Goal: Communication & Community: Answer question/provide support

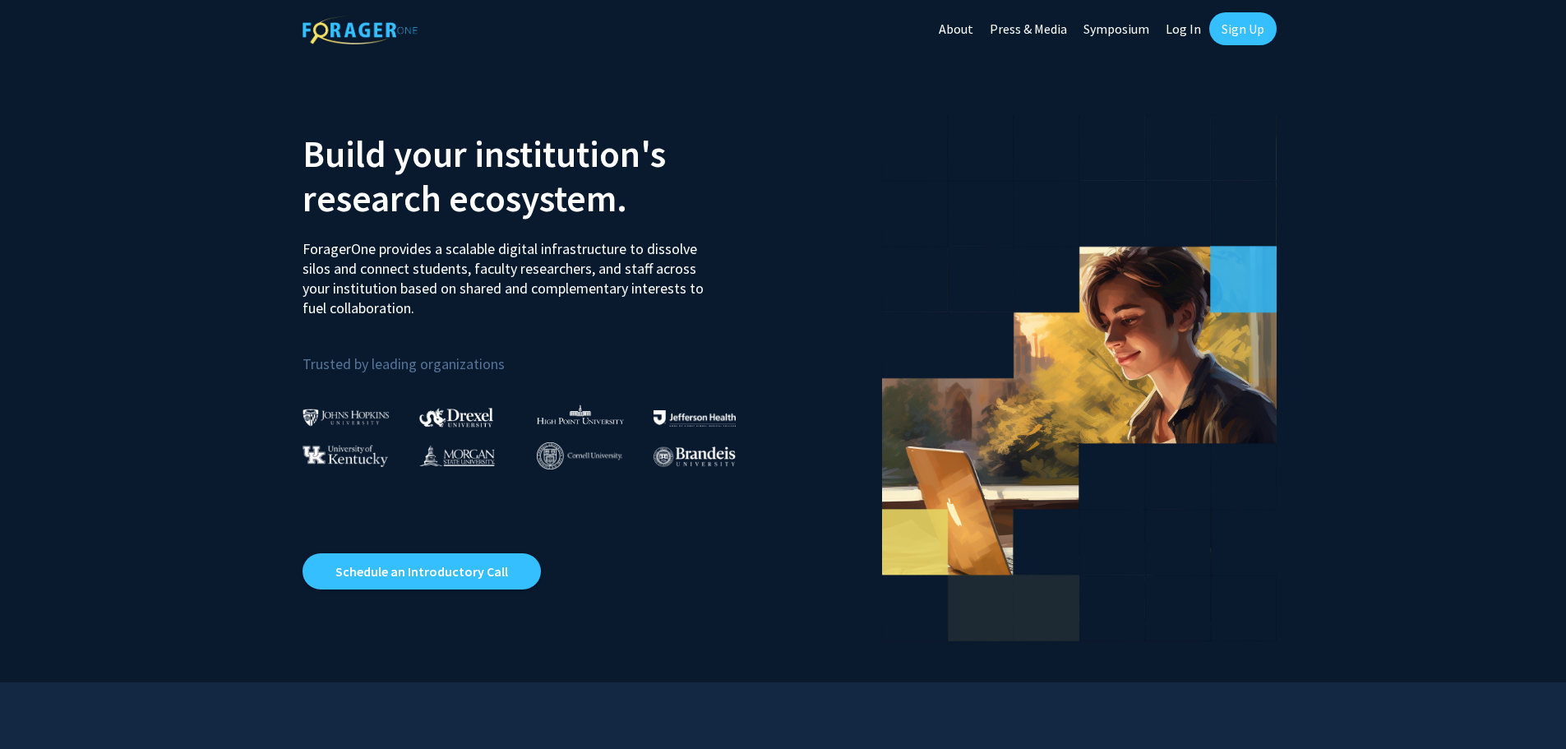
click at [1182, 32] on link "Log In" at bounding box center [1183, 29] width 52 height 58
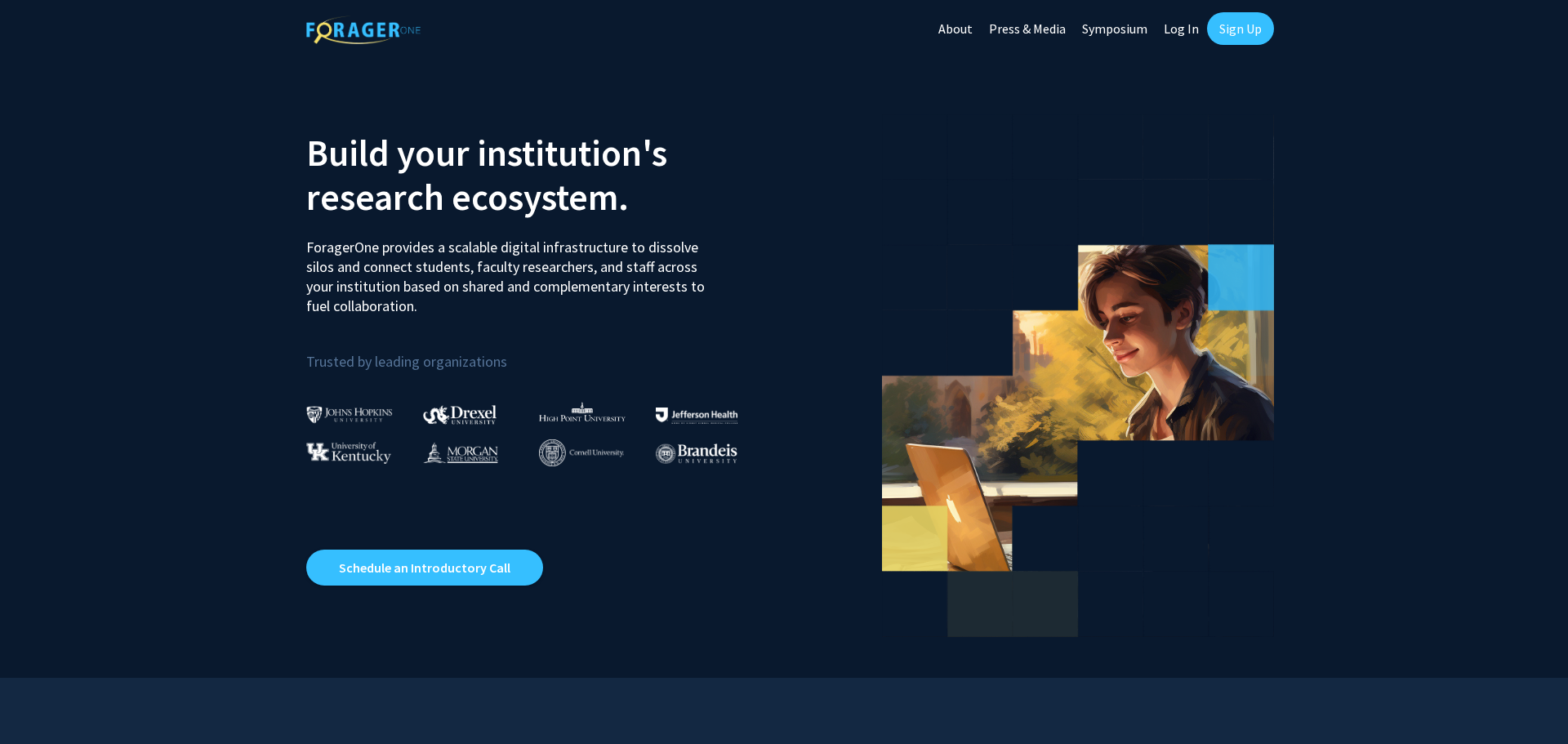
select select
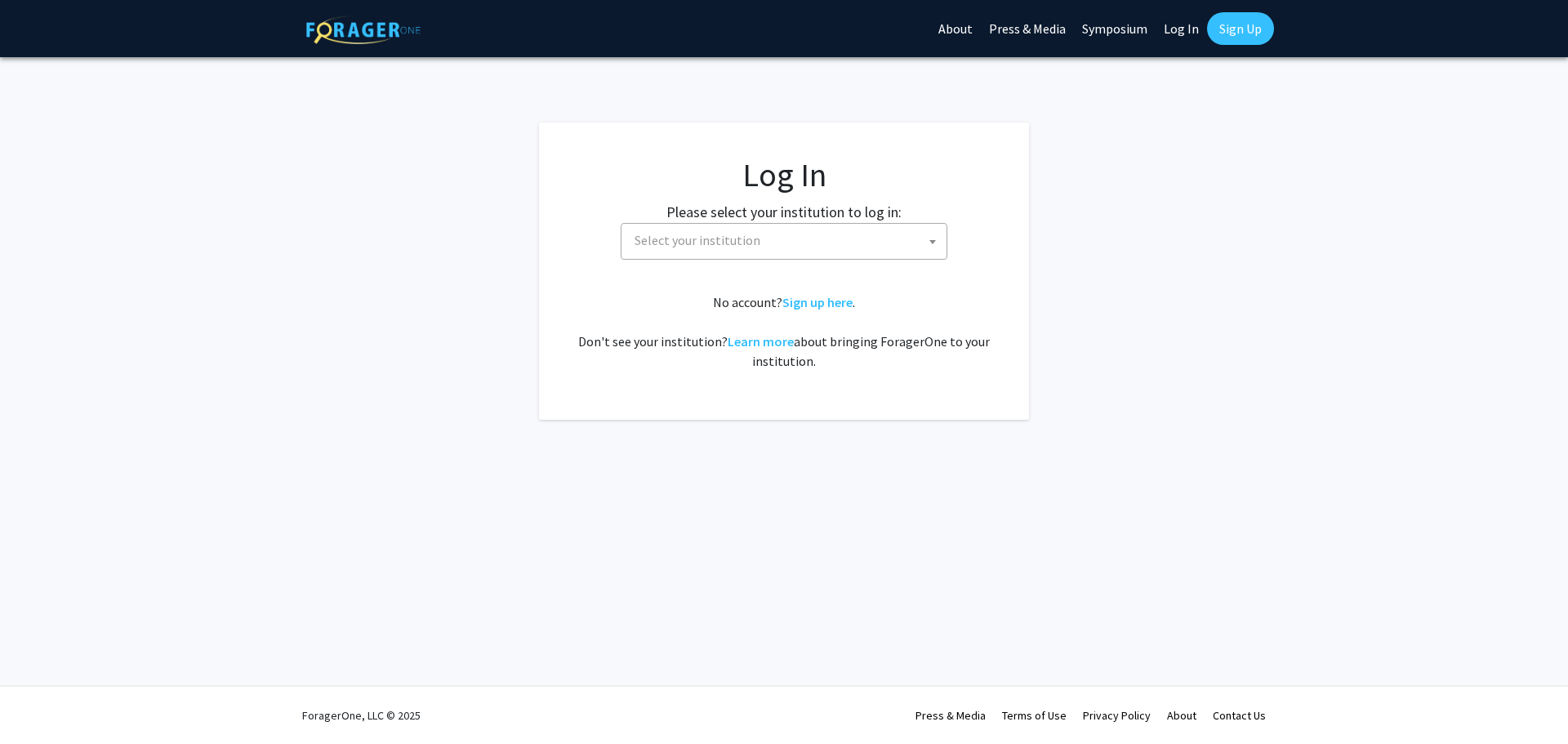
click at [822, 231] on span "Select your institution" at bounding box center [787, 240] width 319 height 34
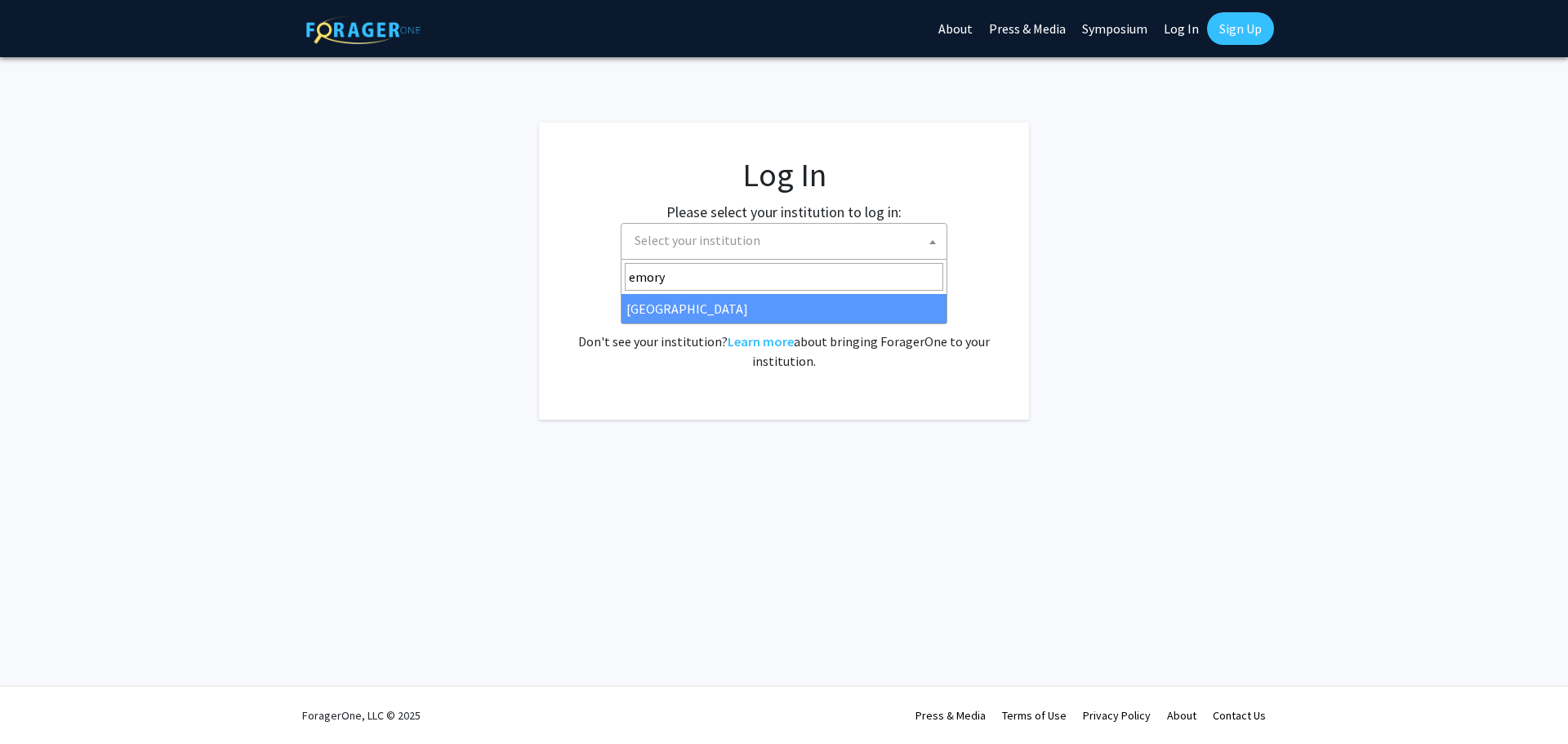
type input "emory"
select select "12"
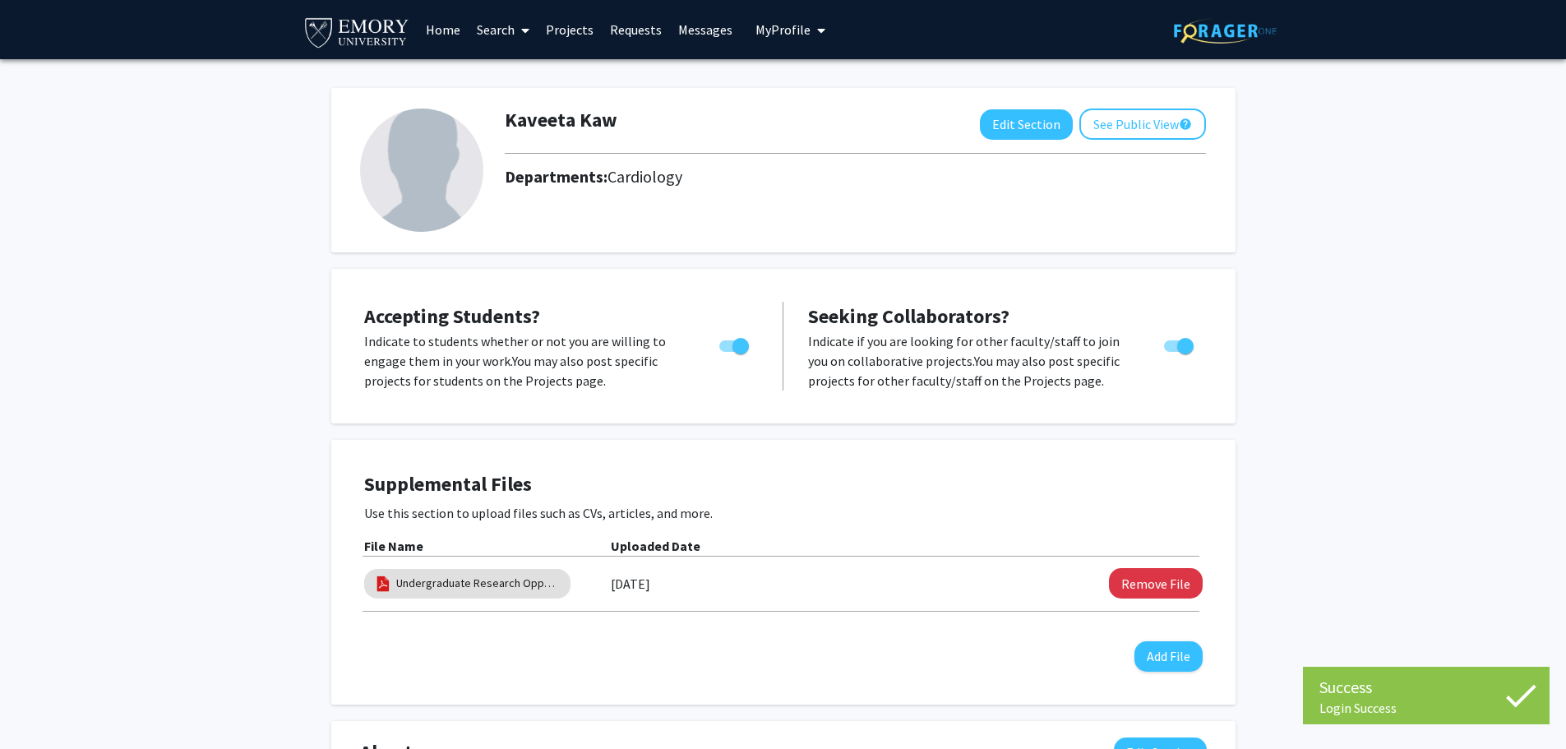
click at [625, 30] on link "Requests" at bounding box center [636, 30] width 68 height 58
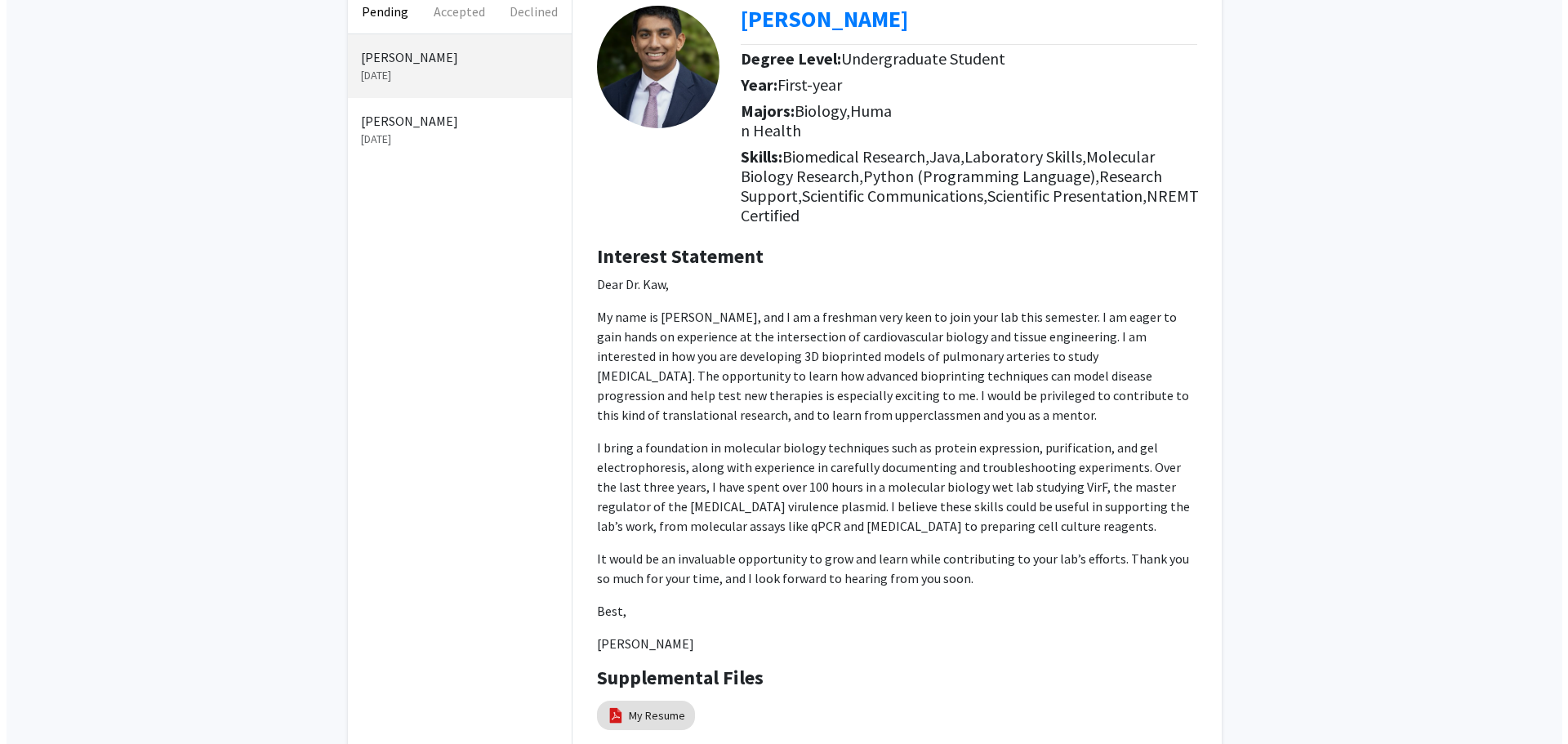
scroll to position [228, 0]
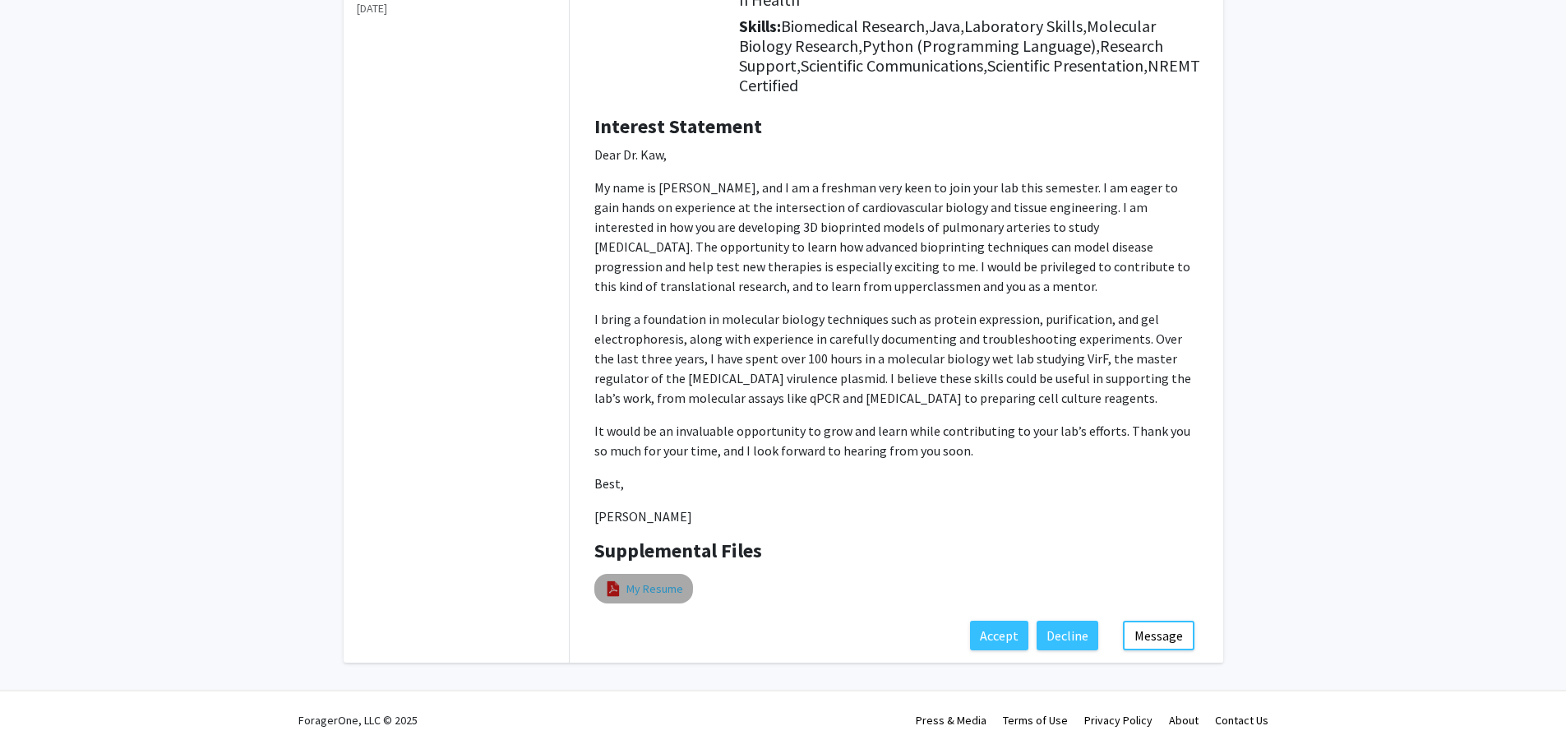
click at [629, 586] on link "My Resume" at bounding box center [654, 588] width 57 height 17
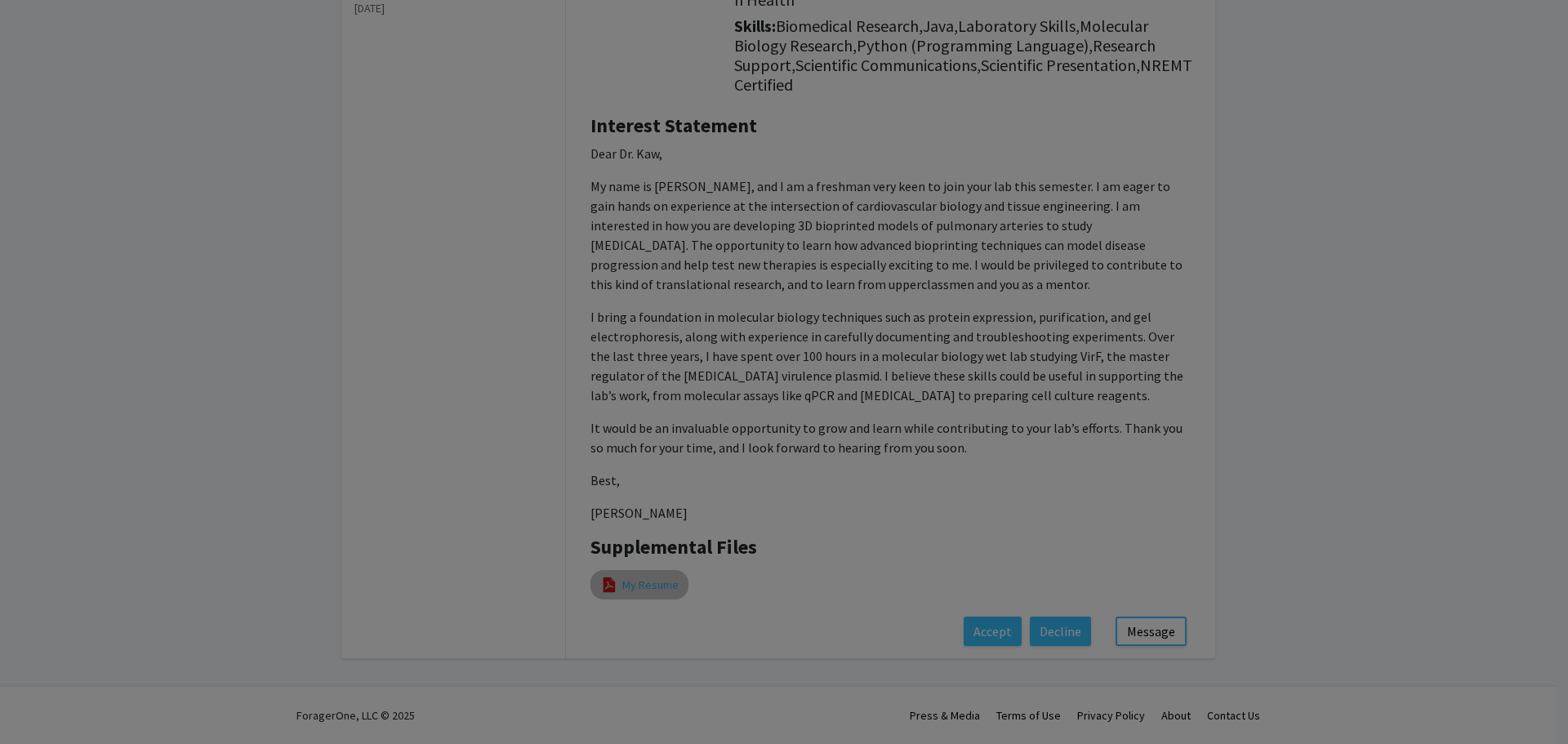
select select "custom"
type input "0"
select select "custom"
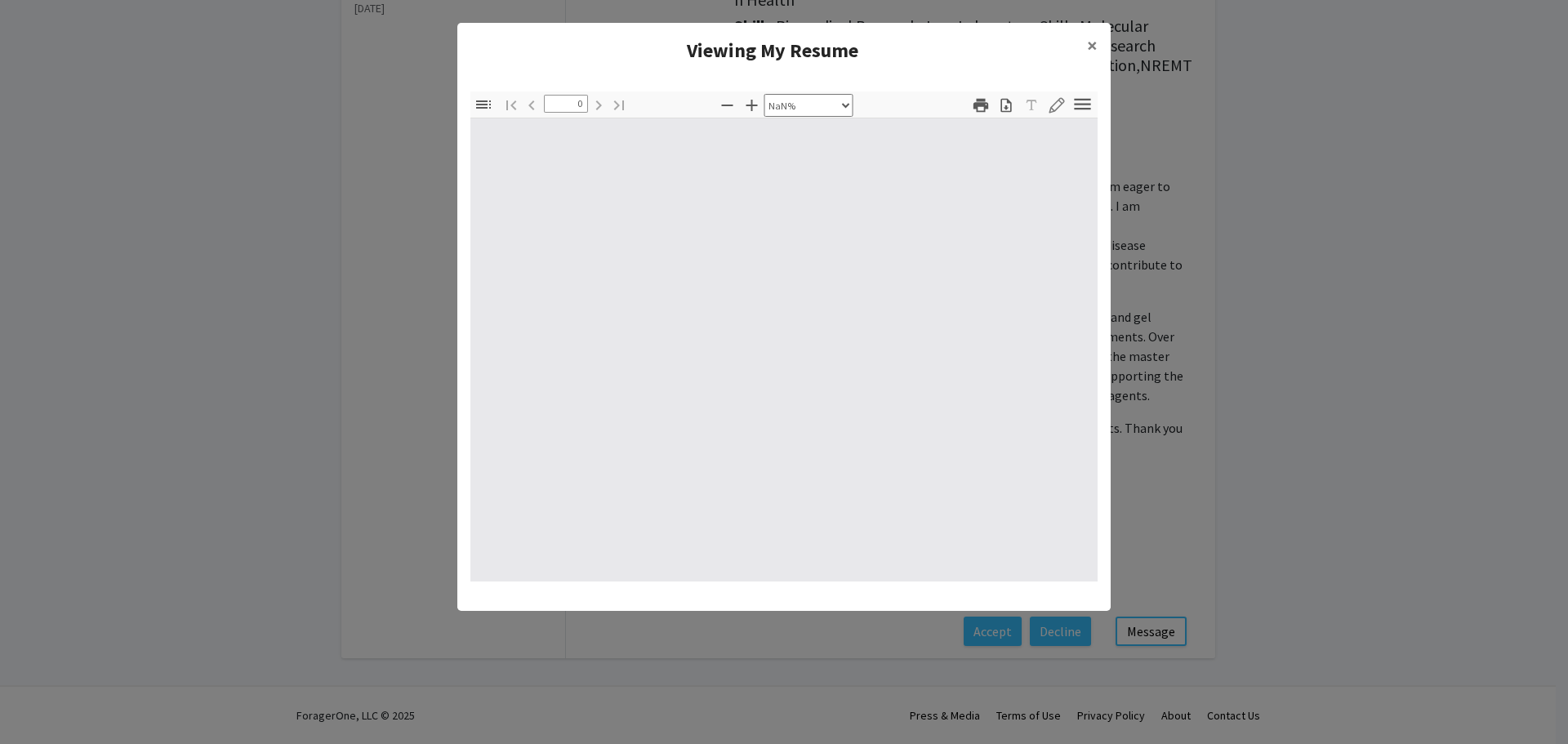
type input "1"
select select "auto"
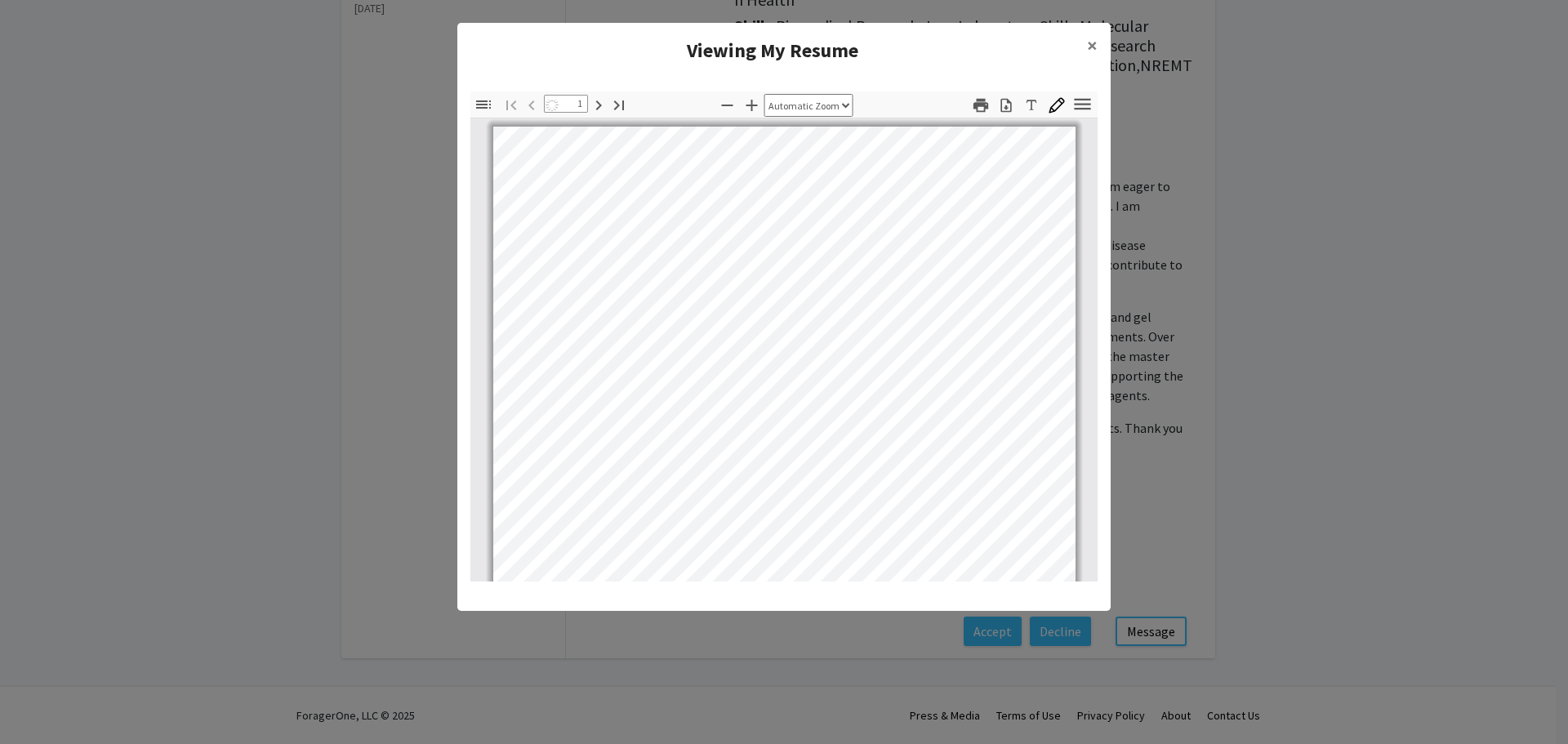
scroll to position [1, 0]
click at [1003, 106] on icon "button" at bounding box center [1006, 105] width 16 height 16
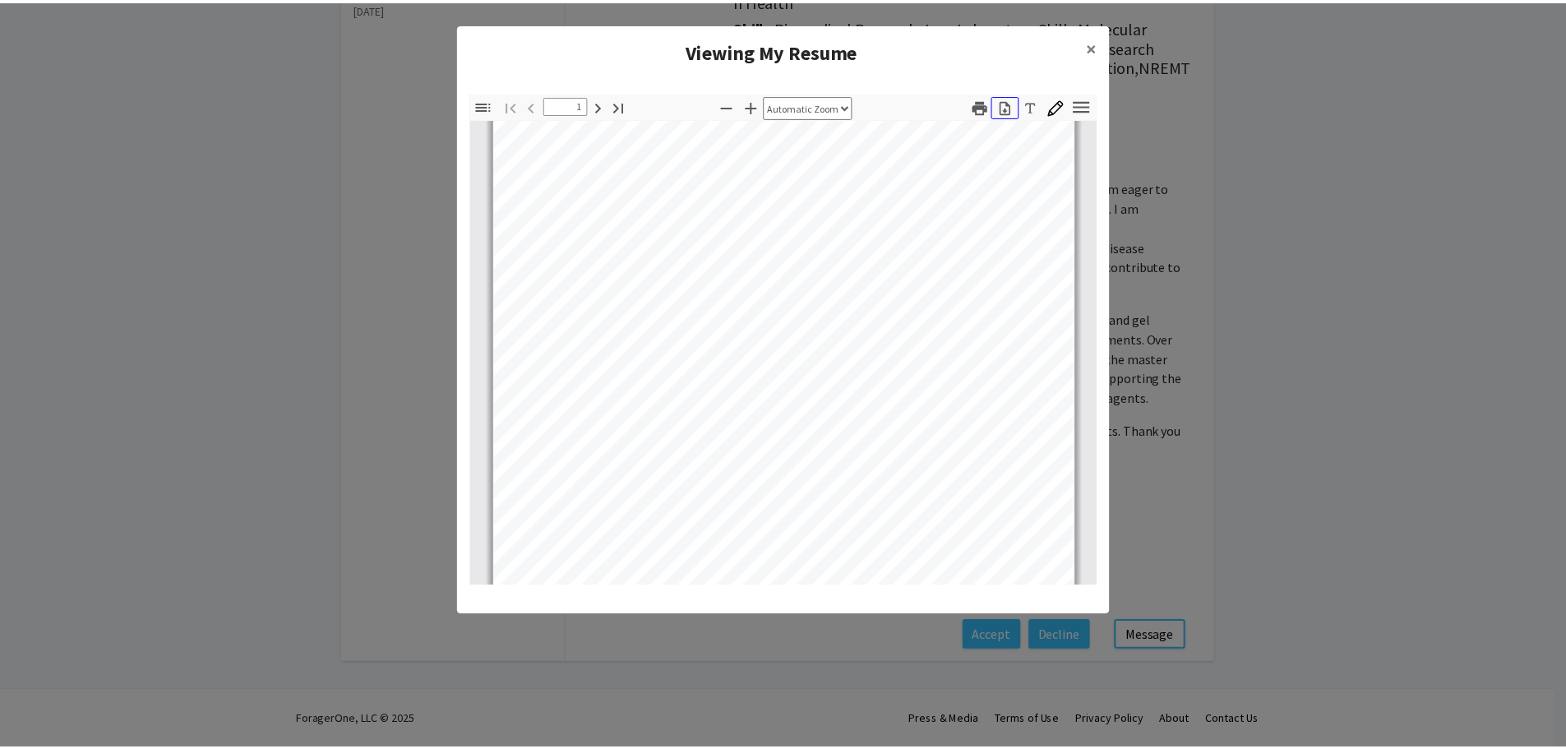
scroll to position [494, 0]
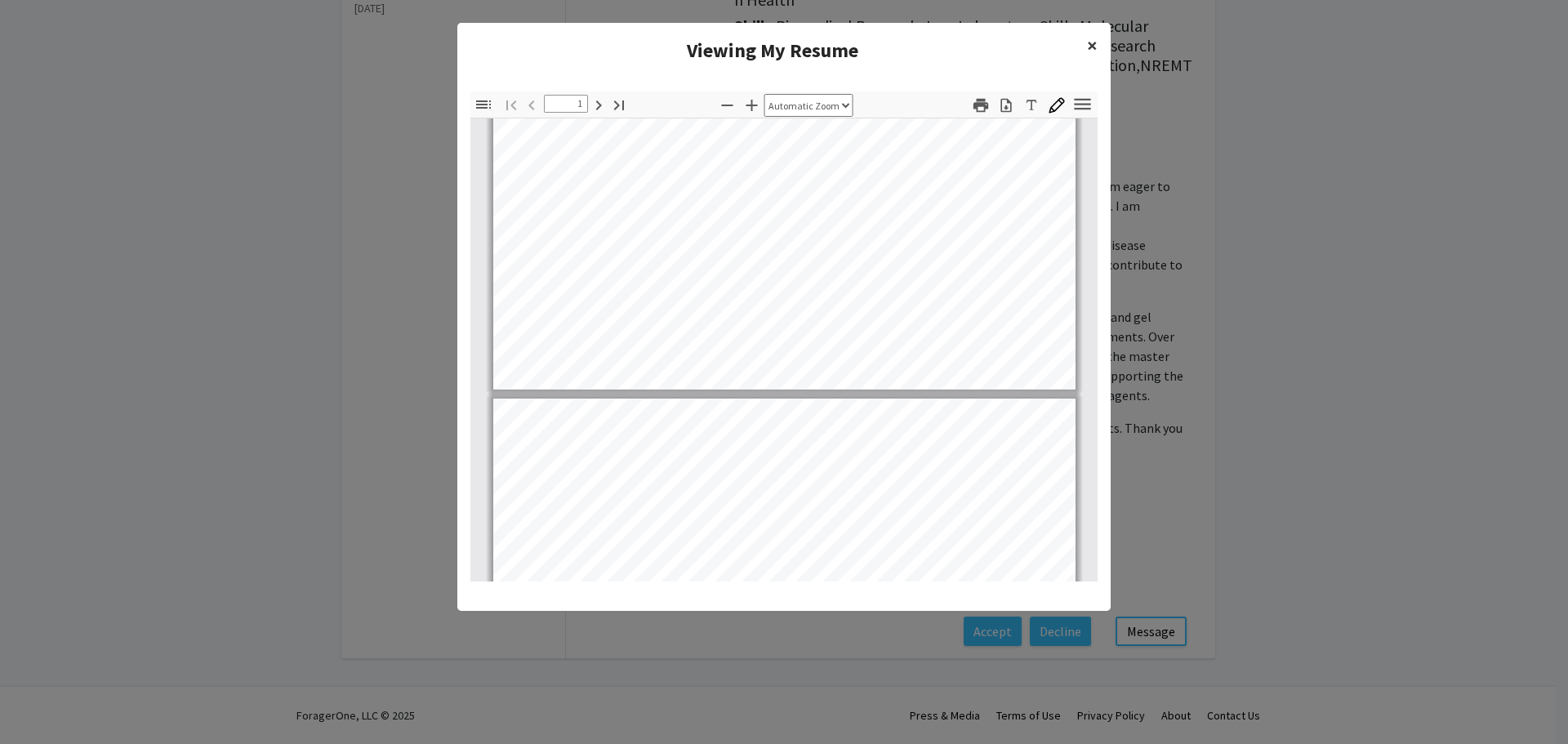
click at [1097, 42] on span "×" at bounding box center [1092, 45] width 11 height 25
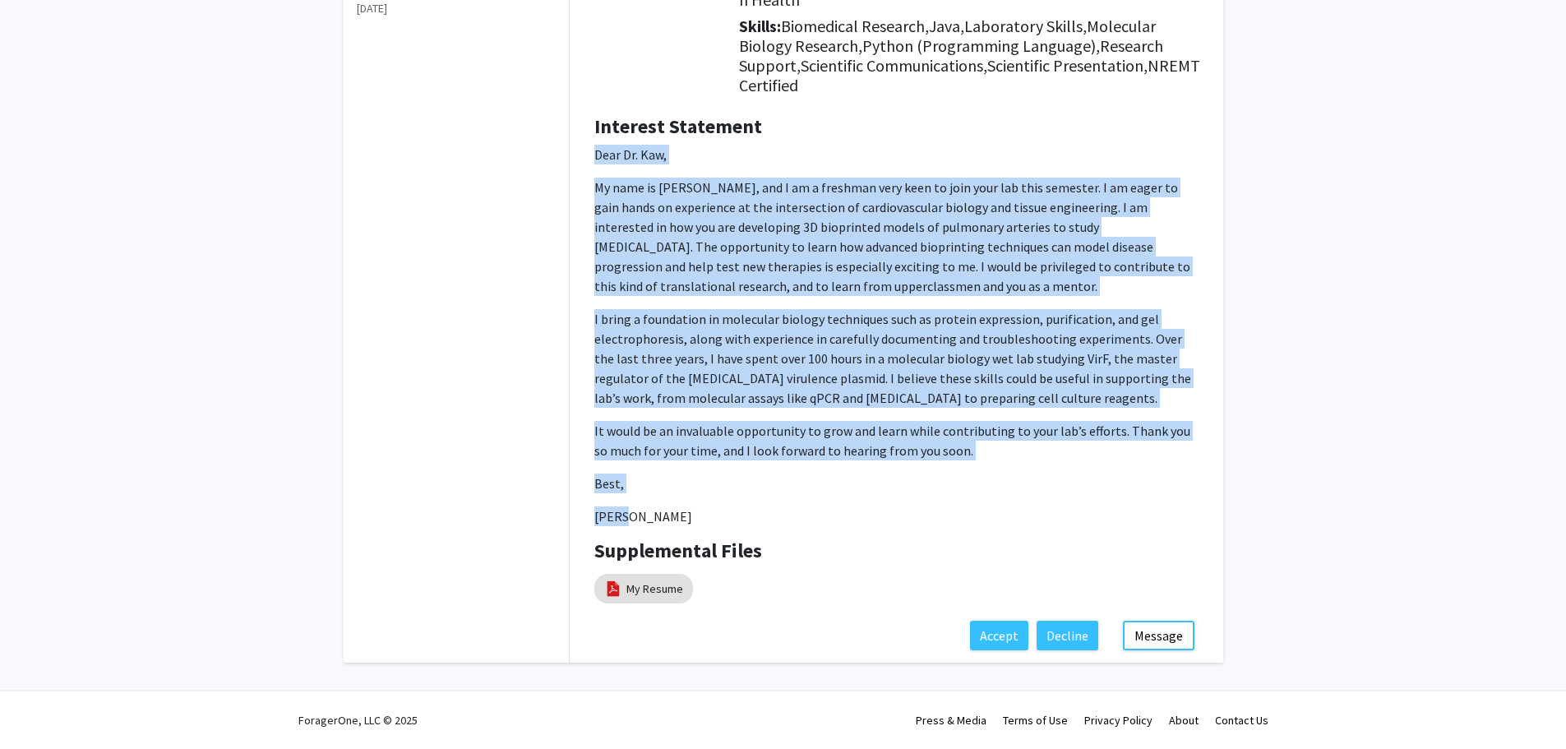
drag, startPoint x: 592, startPoint y: 151, endPoint x: 1031, endPoint y: 502, distance: 561.9
click at [1031, 502] on div "Interest Statement Dear [PERSON_NAME], My name is [PERSON_NAME], and I am a fre…" at bounding box center [896, 327] width 629 height 425
copy p "Dear [PERSON_NAME], My name is [PERSON_NAME], and I am a freshman very keen to …"
click at [1055, 344] on p "I bring a foundation in molecular biology techniques such as protein expression…" at bounding box center [896, 358] width 604 height 99
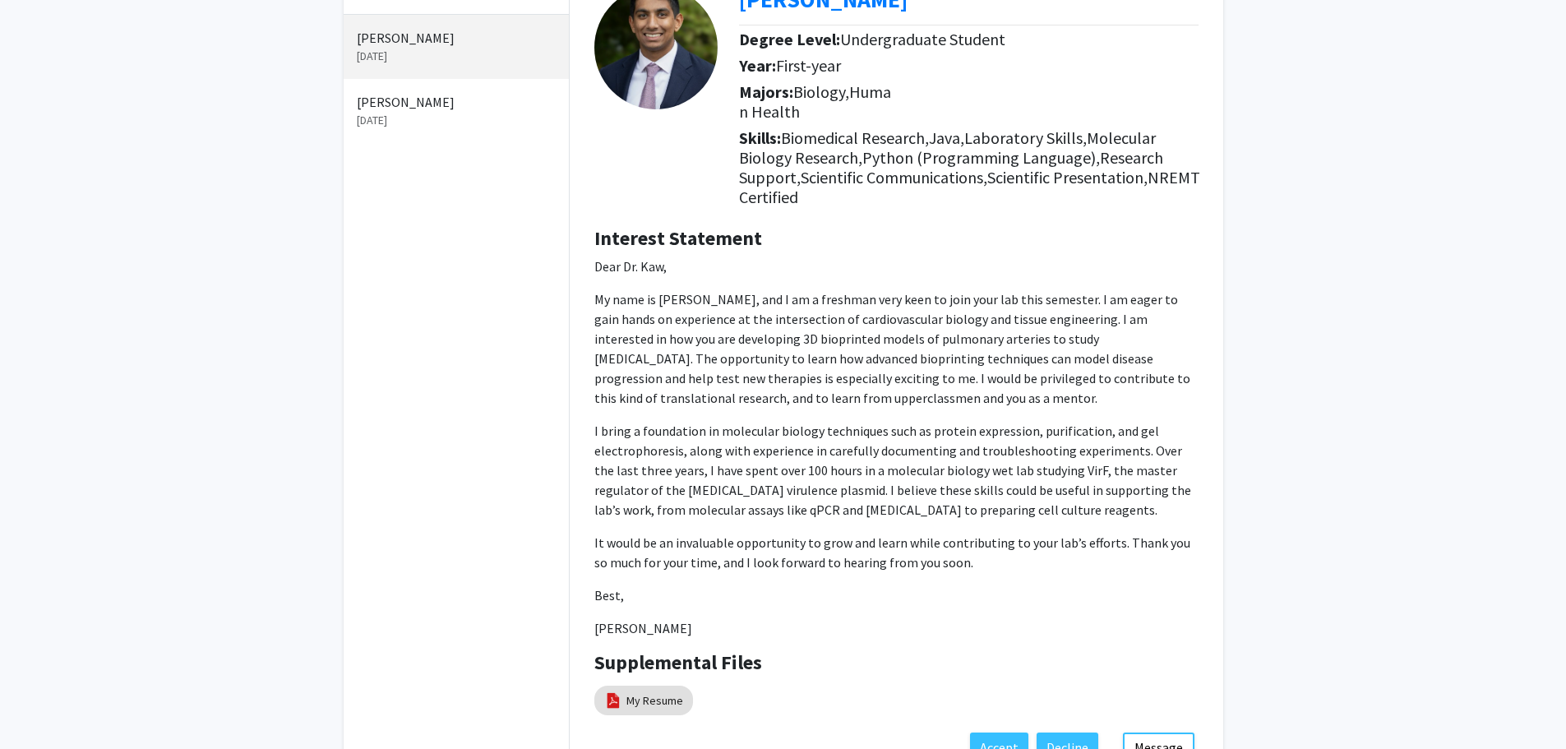
scroll to position [0, 0]
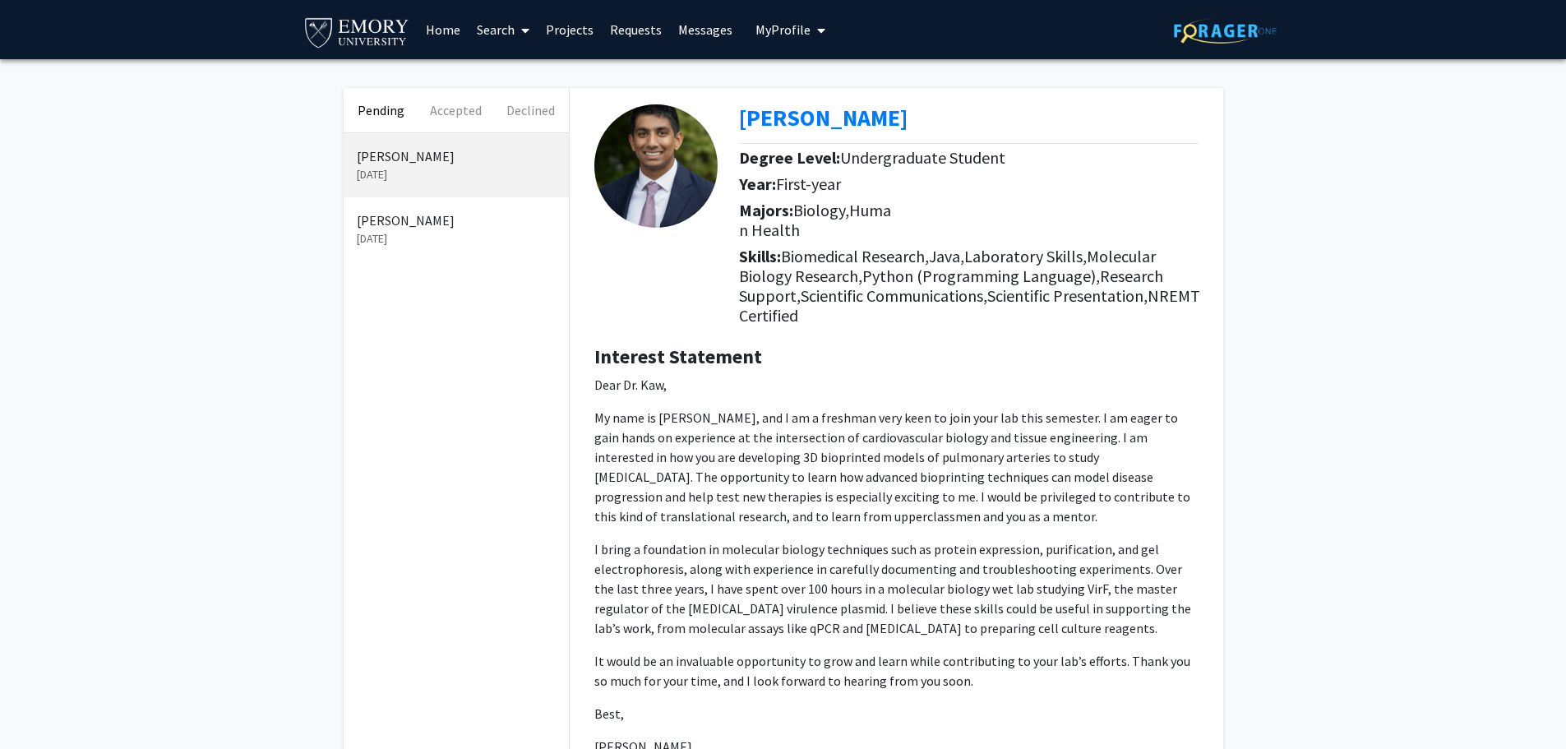
click at [447, 221] on p "[PERSON_NAME]" at bounding box center [456, 220] width 199 height 20
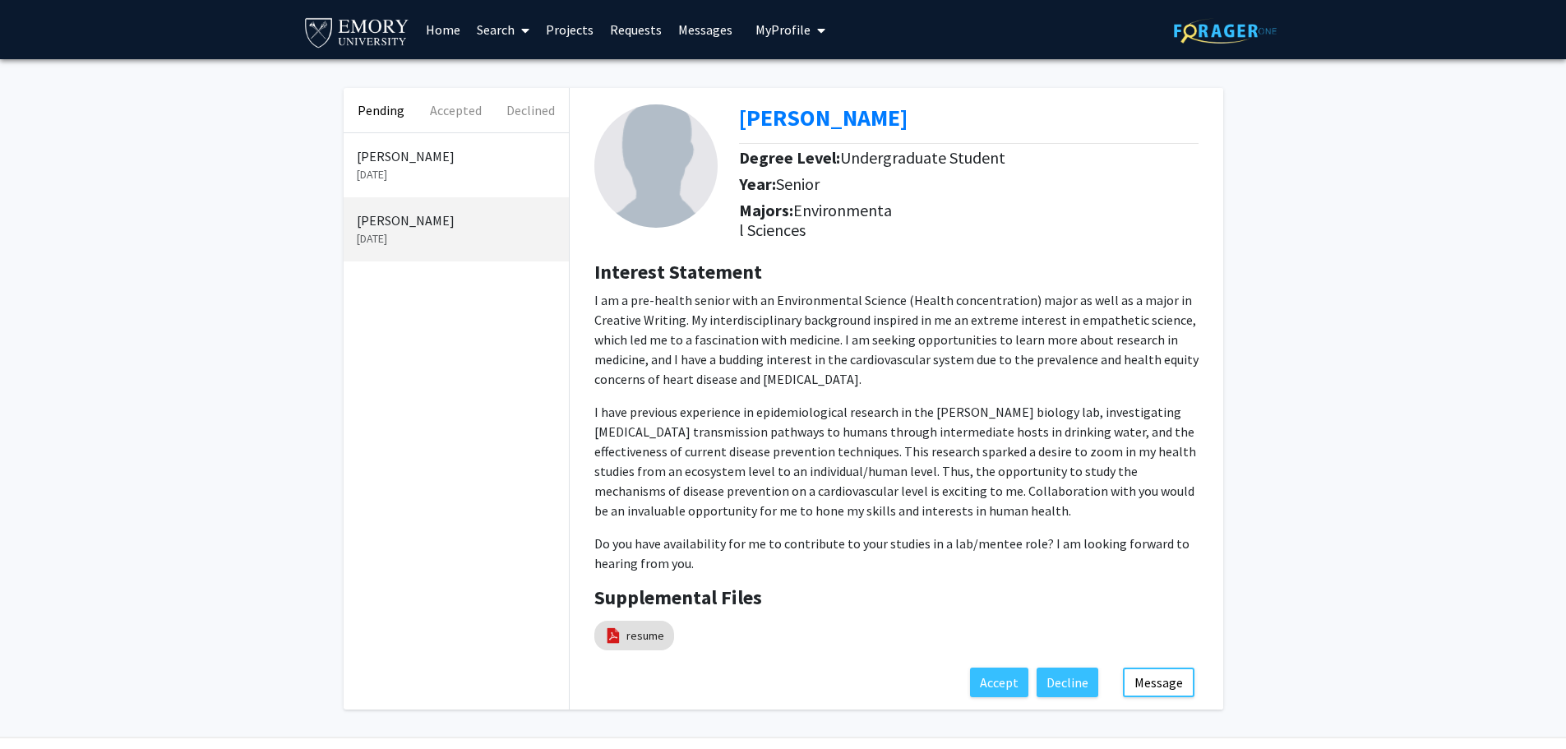
click at [685, 29] on link "Messages" at bounding box center [705, 30] width 71 height 58
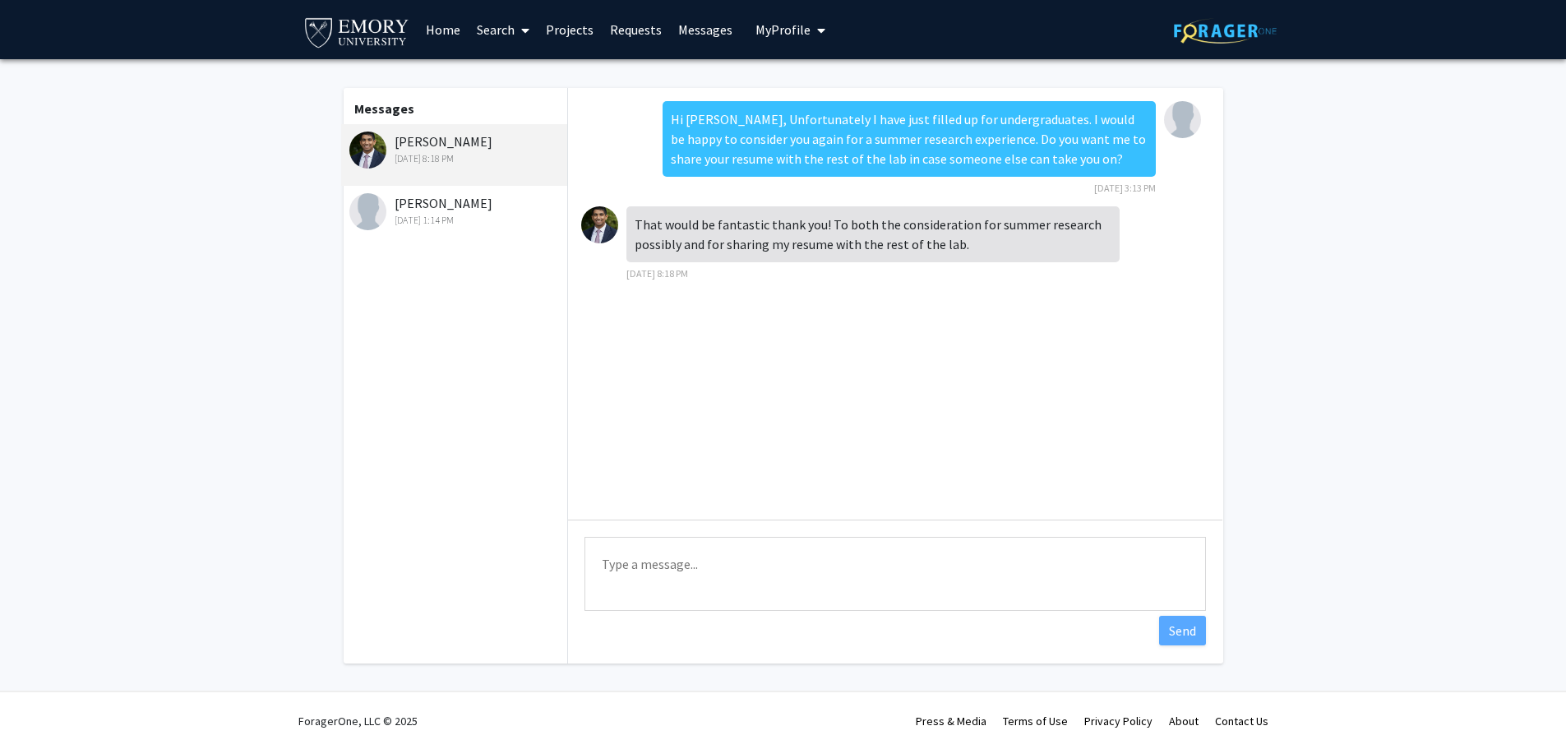
click at [454, 212] on div "[PERSON_NAME] [DATE] 1:14 PM" at bounding box center [456, 210] width 214 height 35
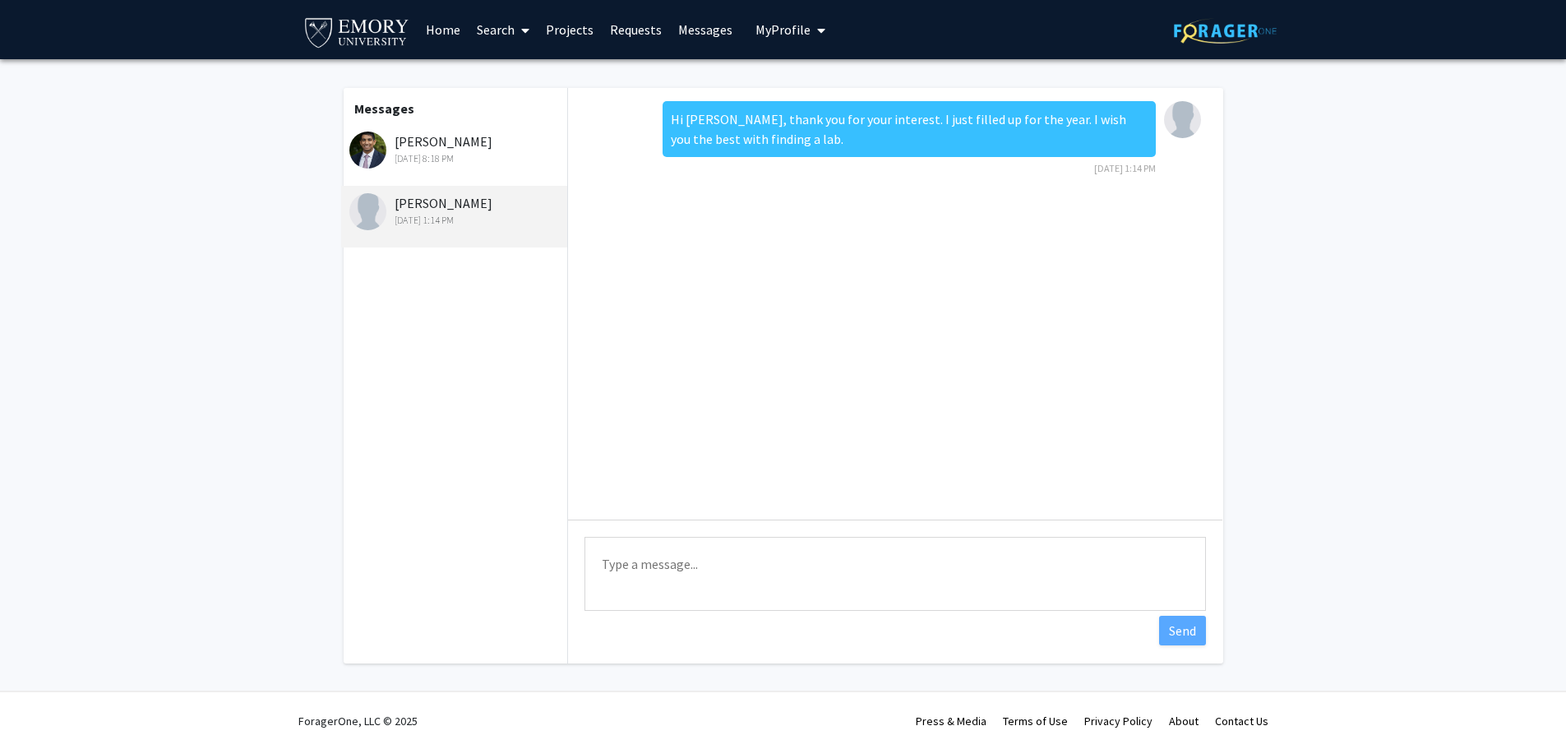
click at [457, 163] on div "[DATE] 8:18 PM" at bounding box center [456, 158] width 214 height 15
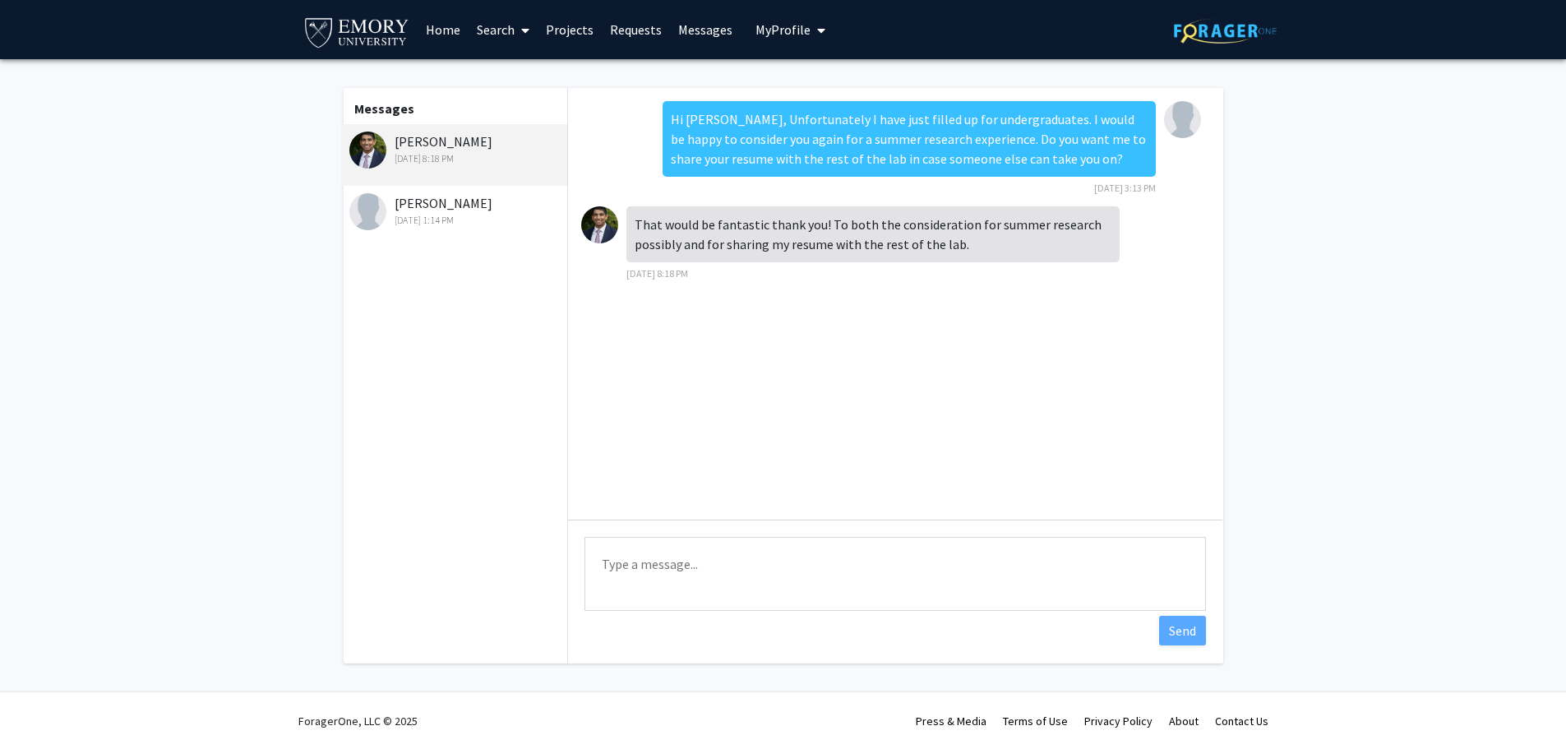
click at [865, 551] on textarea "Type a message" at bounding box center [894, 574] width 621 height 74
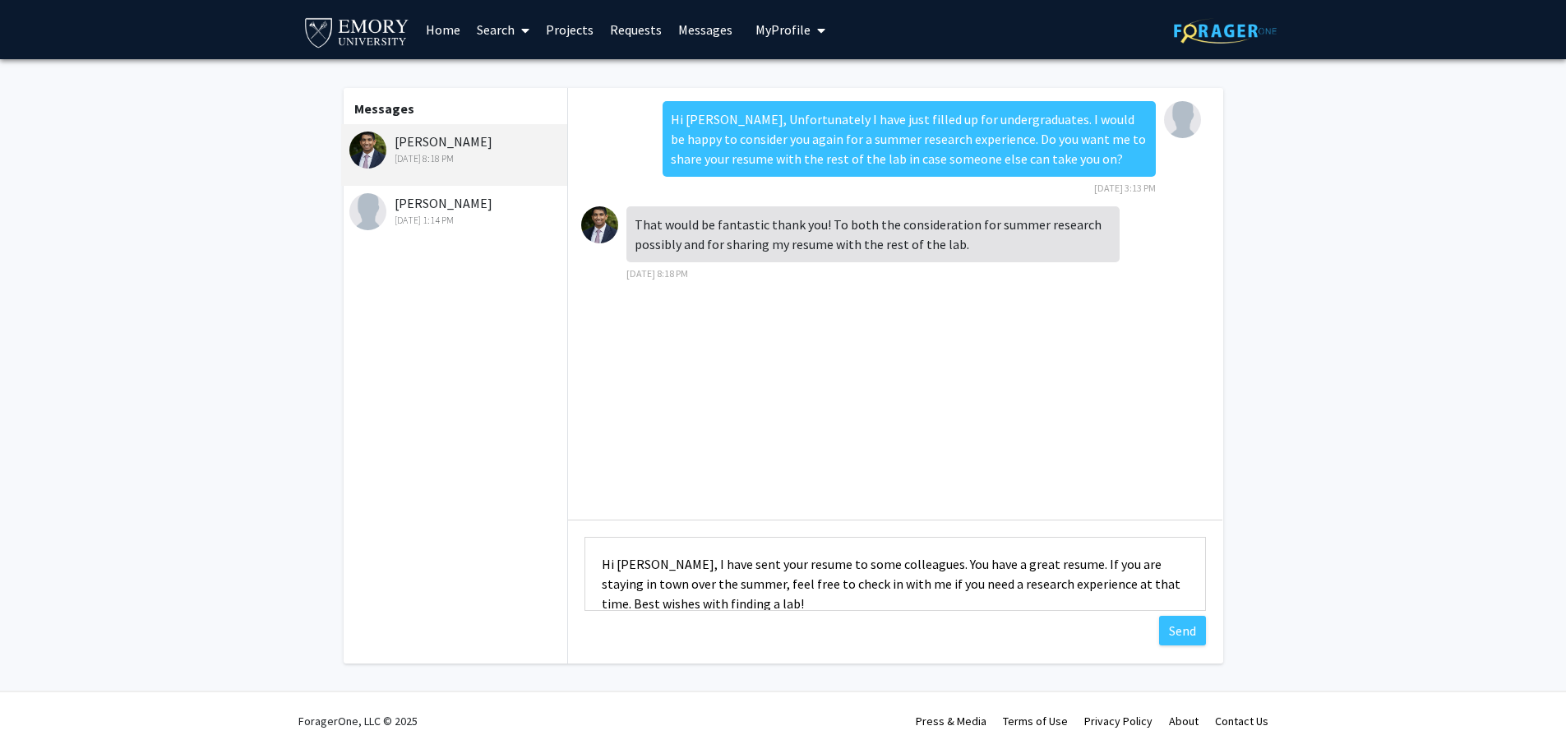
type textarea "Hi [PERSON_NAME], I have sent your resume to some colleagues. You have a great …"
click at [980, 595] on textarea "Hi [PERSON_NAME], I have sent your resume to some colleagues. You have a great …" at bounding box center [894, 574] width 621 height 74
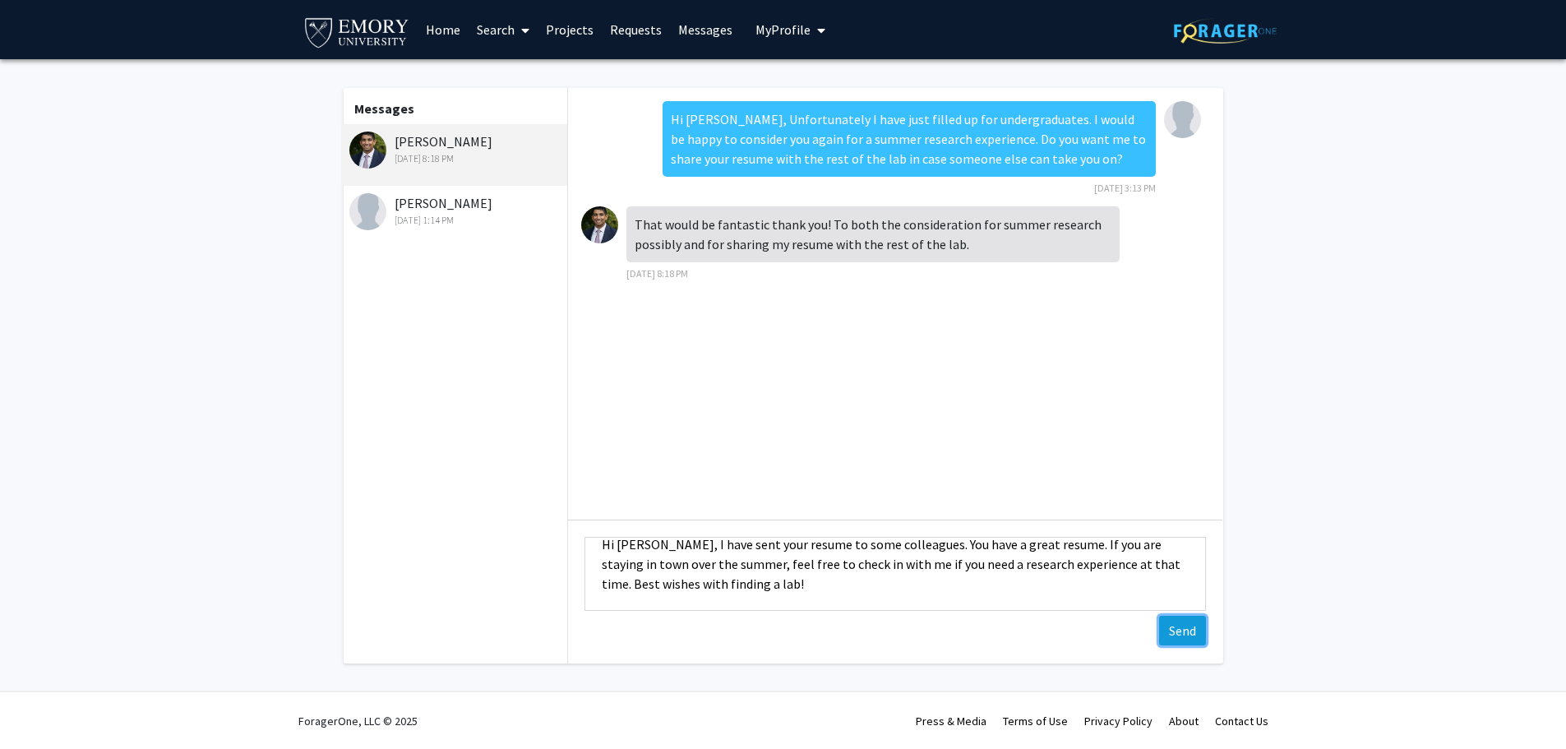
click at [1173, 634] on button "Send" at bounding box center [1182, 631] width 47 height 30
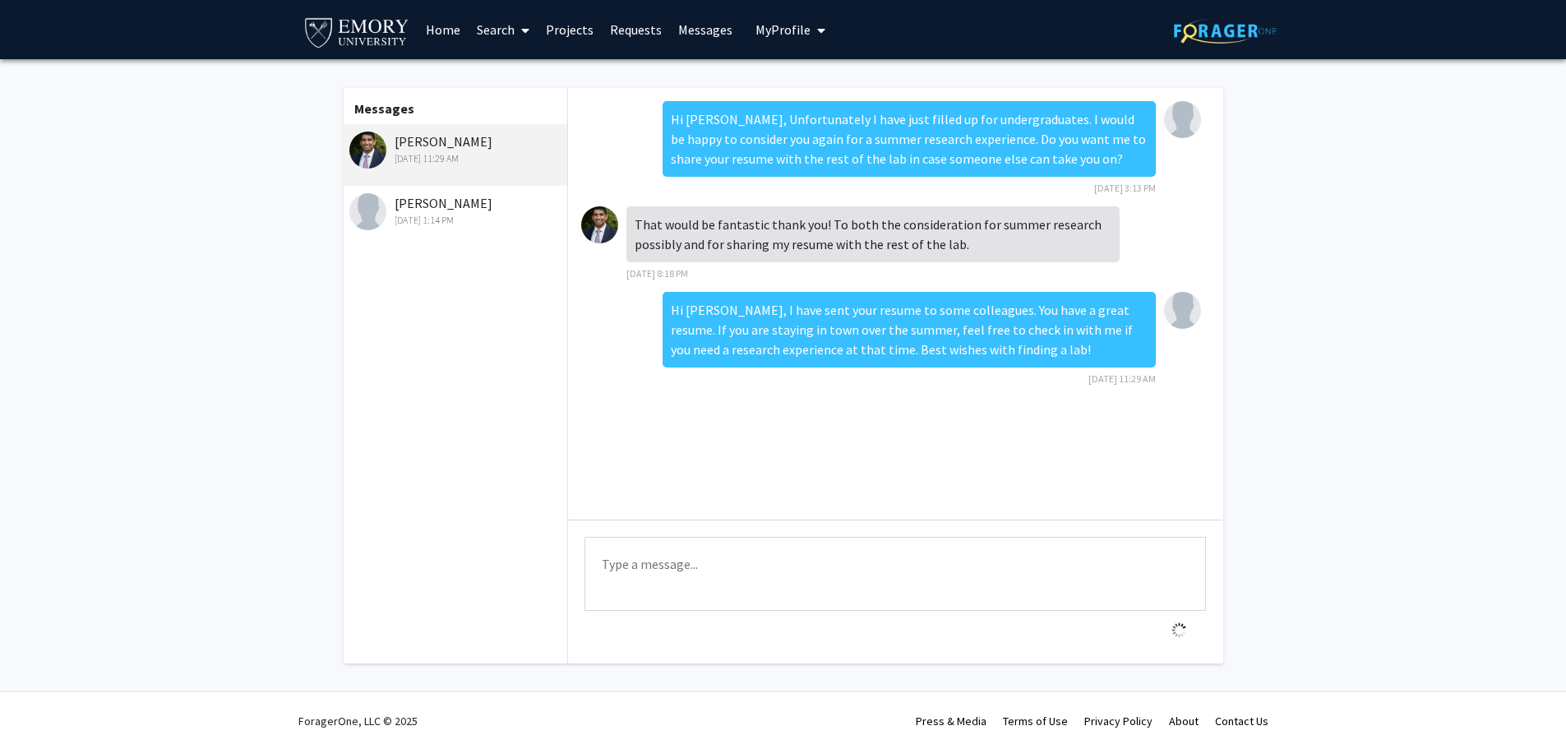
scroll to position [0, 0]
click at [1185, 299] on img at bounding box center [1182, 310] width 37 height 37
drag, startPoint x: 1184, startPoint y: 311, endPoint x: 1119, endPoint y: 330, distance: 68.6
click at [1119, 330] on div "Hi [PERSON_NAME], I have sent your resume to some colleagues. You have a great …" at bounding box center [908, 330] width 493 height 76
click at [589, 228] on img at bounding box center [599, 224] width 37 height 37
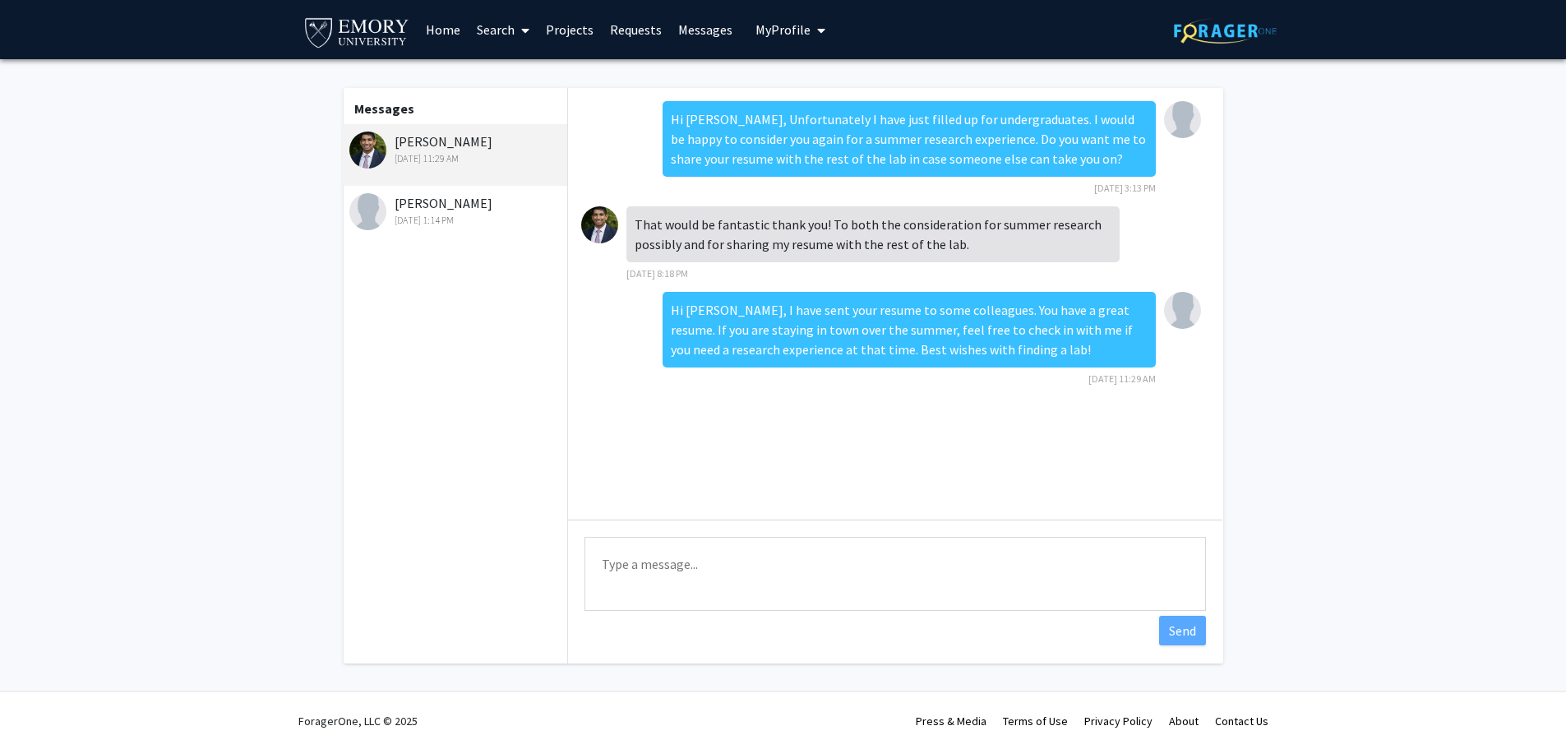
click at [458, 145] on div "[PERSON_NAME] [DATE] 11:29 AM" at bounding box center [456, 148] width 214 height 35
click at [597, 224] on img at bounding box center [599, 224] width 37 height 37
click at [624, 26] on link "Requests" at bounding box center [636, 30] width 68 height 58
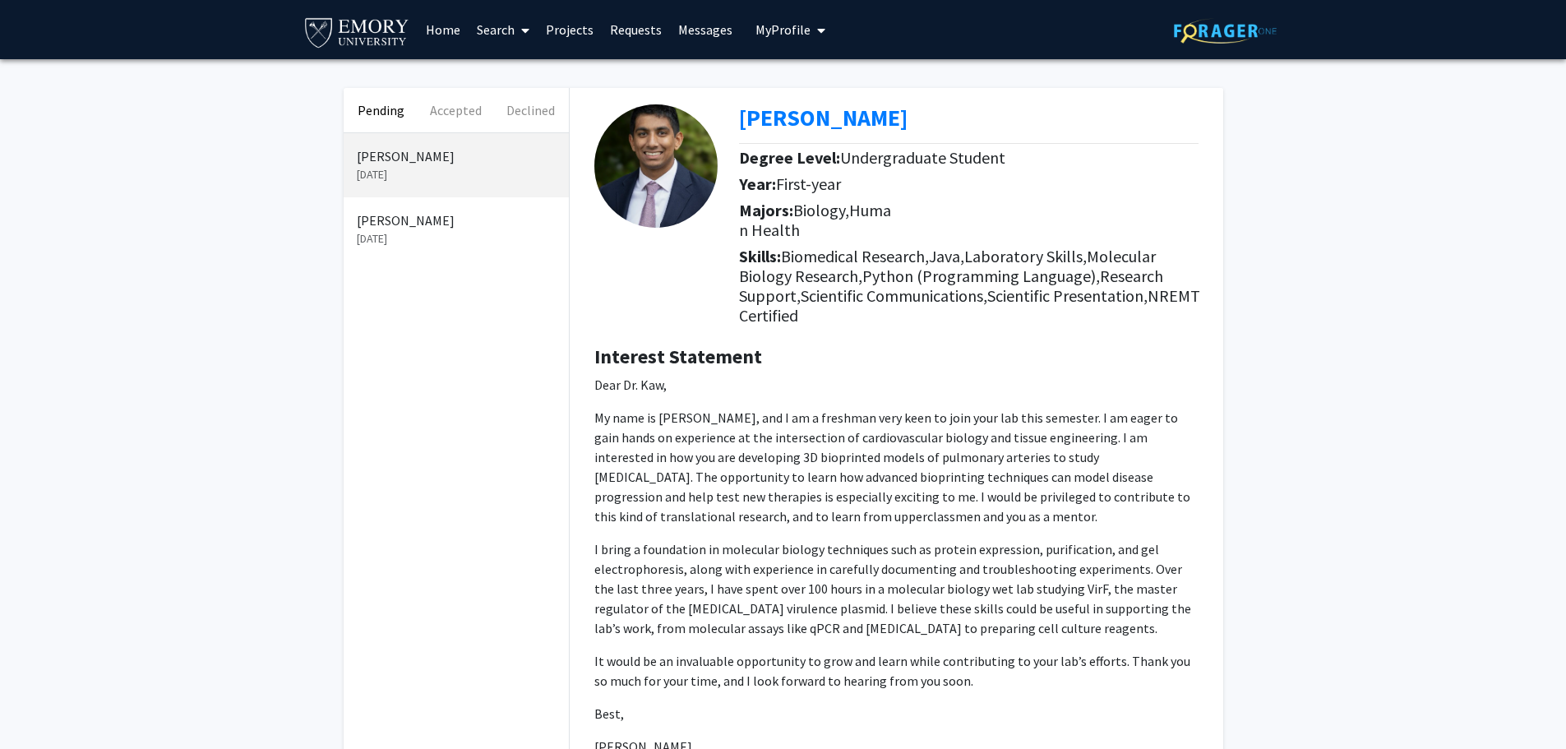
click at [694, 35] on link "Messages" at bounding box center [705, 30] width 71 height 58
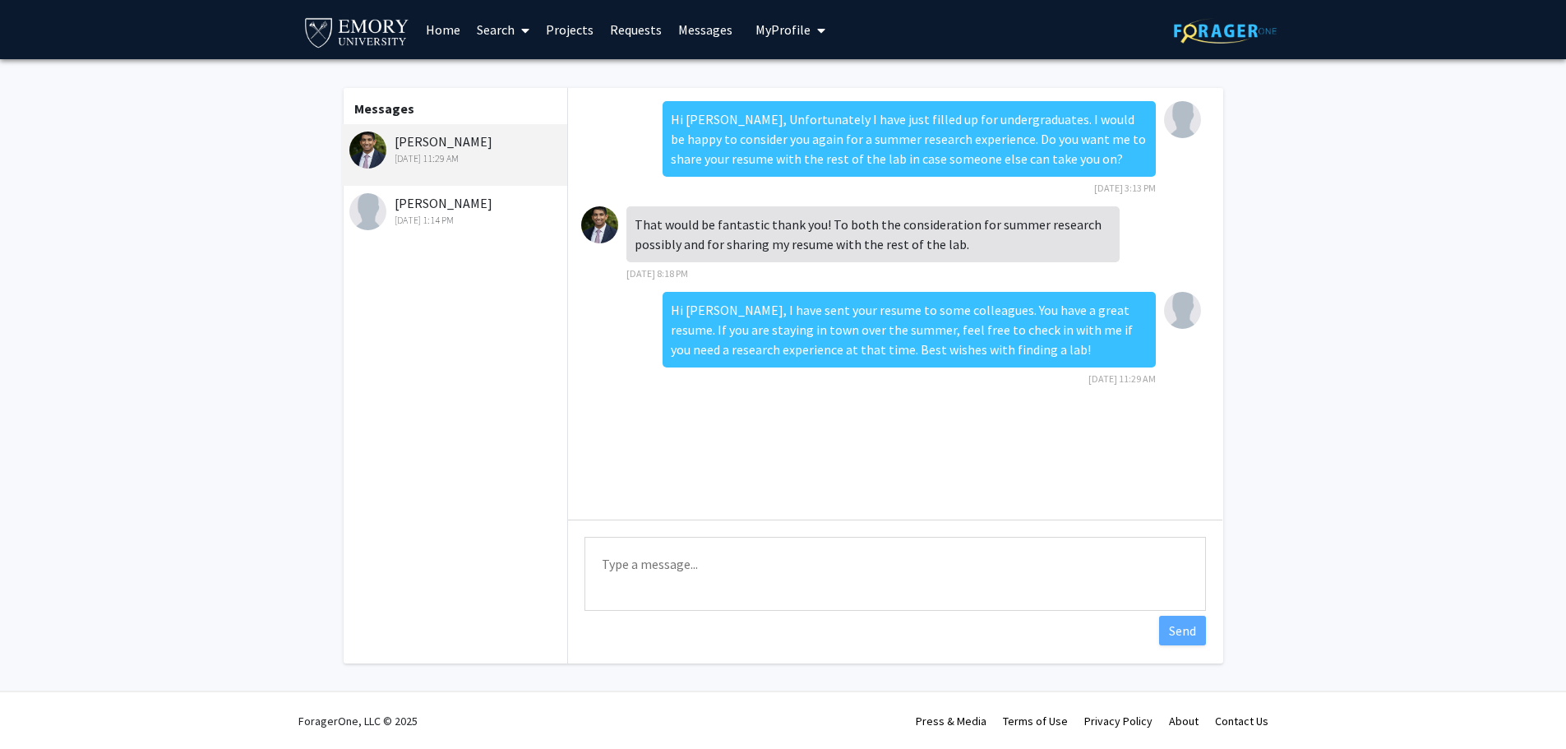
click at [716, 575] on textarea "Type a message" at bounding box center [894, 574] width 621 height 74
type textarea "D"
type textarea "Can you send me your emory email?"
click at [1177, 636] on button "Send" at bounding box center [1182, 631] width 47 height 30
